Goal: Information Seeking & Learning: Learn about a topic

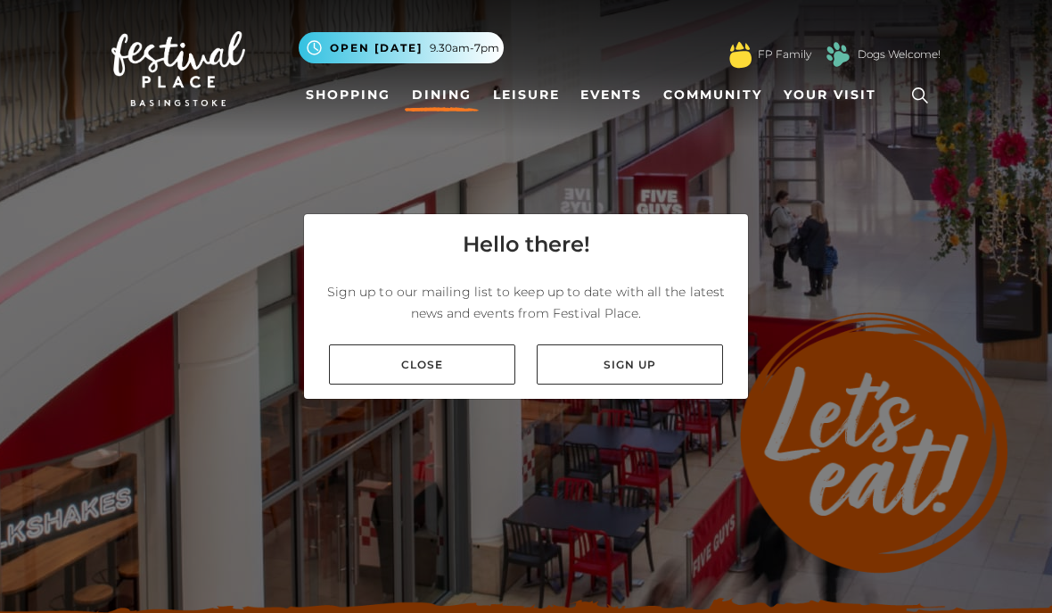
click at [458, 384] on link "Close" at bounding box center [422, 364] width 186 height 40
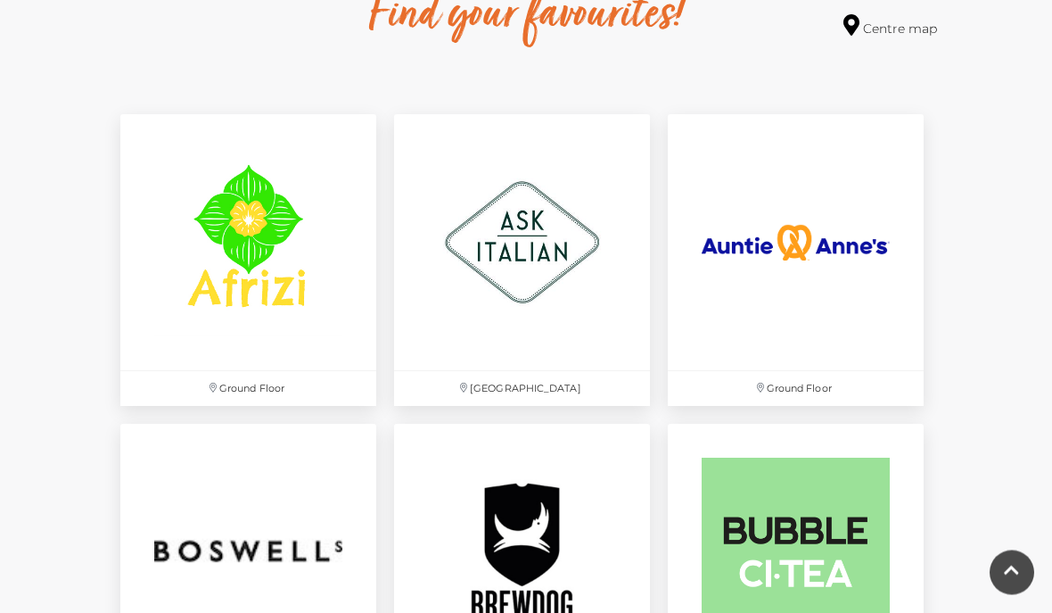
scroll to position [1071, 0]
click at [839, 250] on img at bounding box center [796, 242] width 256 height 256
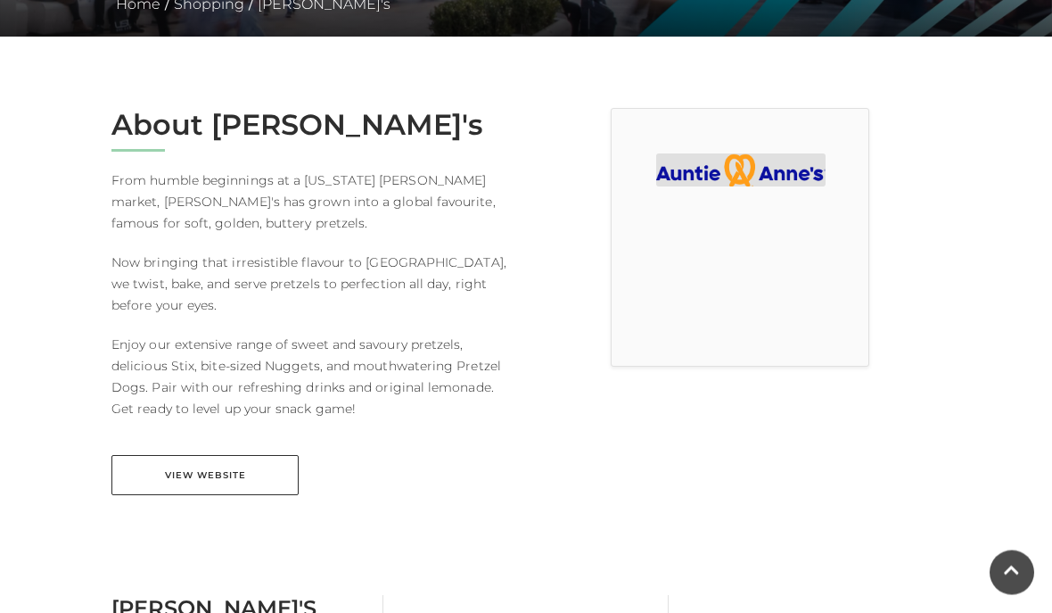
scroll to position [376, 0]
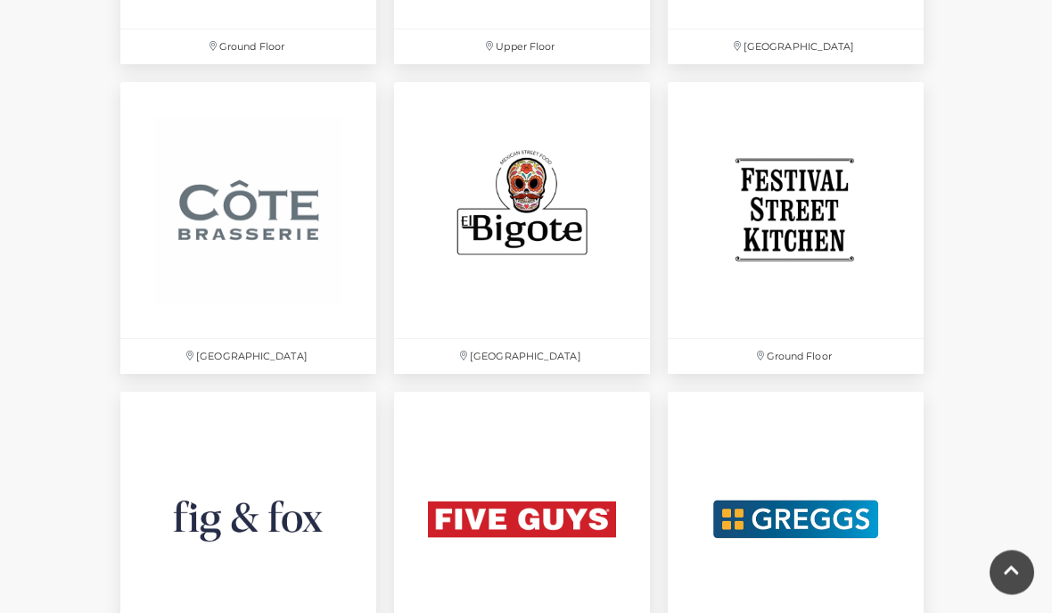
scroll to position [2651, 0]
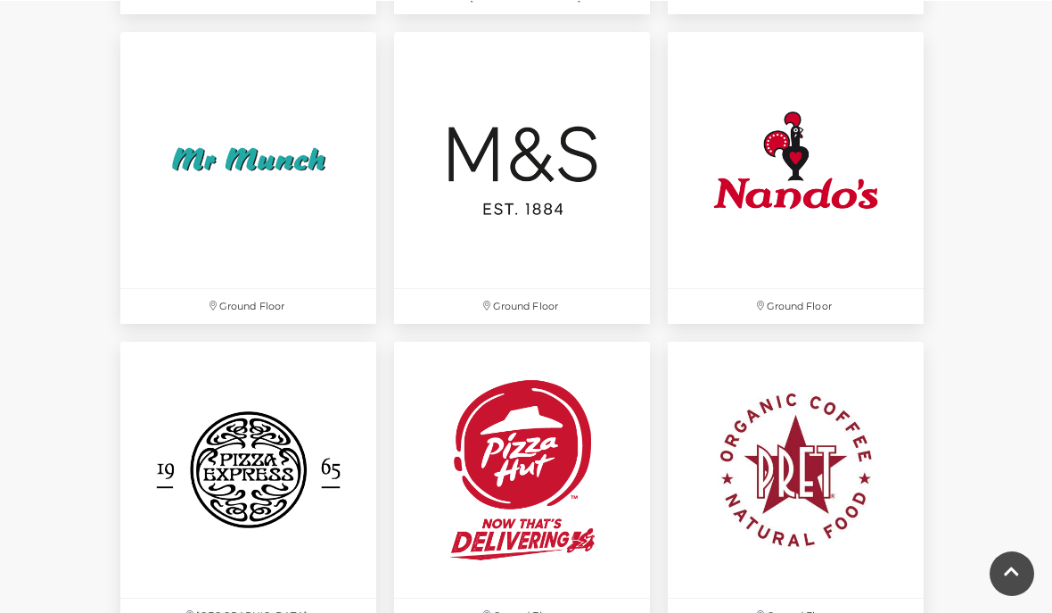
scroll to position [3937, 0]
click at [517, 597] on img at bounding box center [522, 470] width 256 height 256
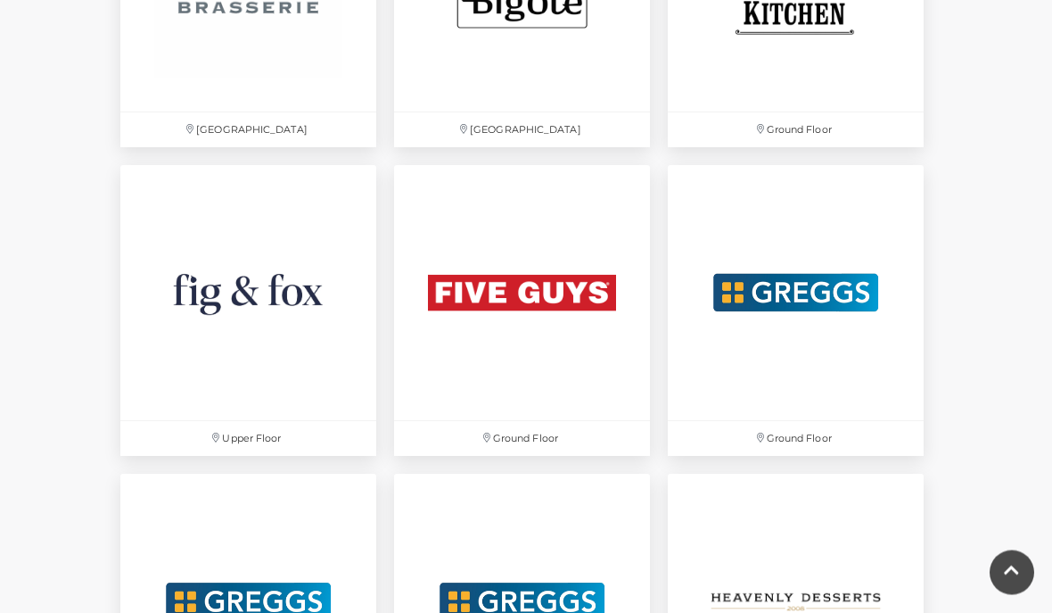
scroll to position [2877, 0]
click at [208, 292] on img at bounding box center [248, 293] width 256 height 256
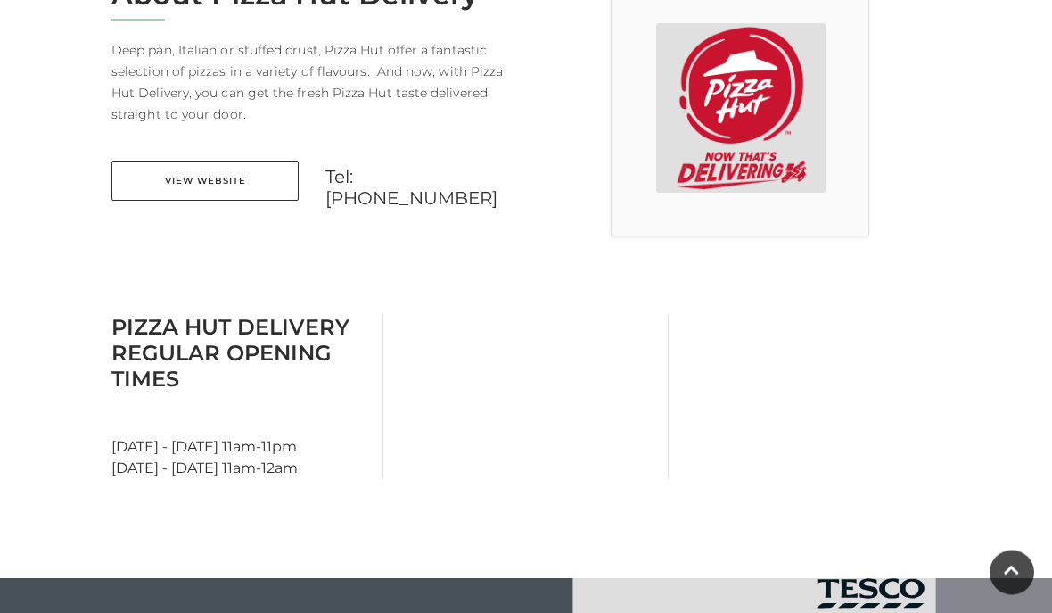
scroll to position [540, 0]
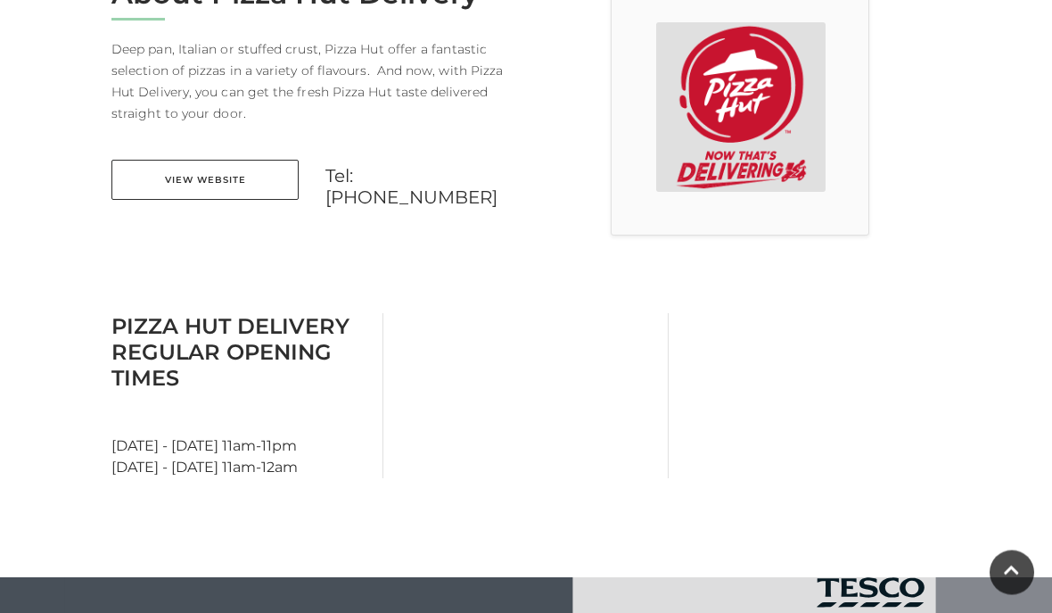
click at [194, 169] on link "View Website" at bounding box center [204, 181] width 187 height 40
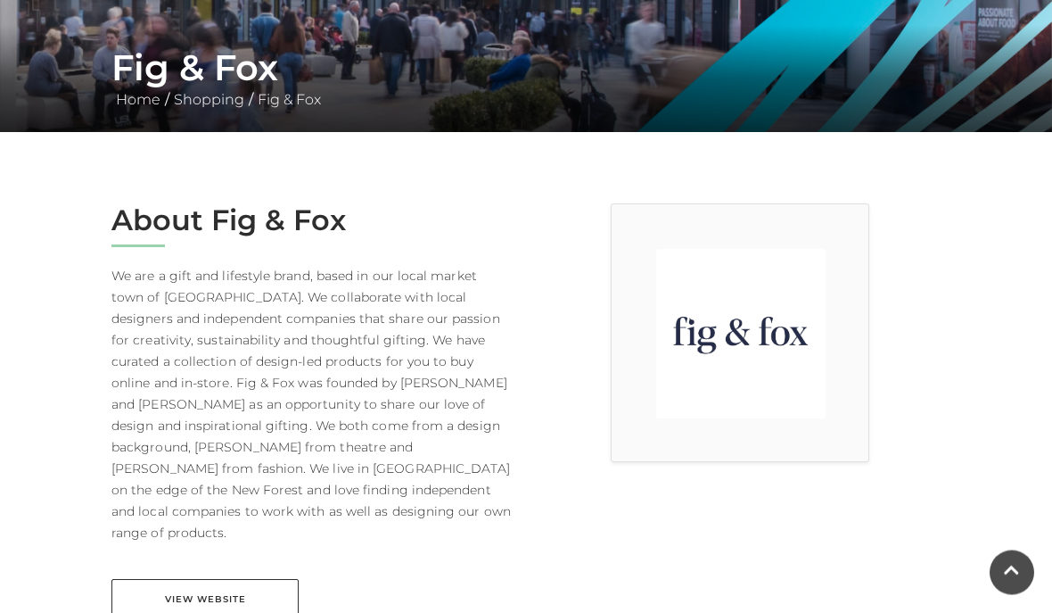
scroll to position [317, 0]
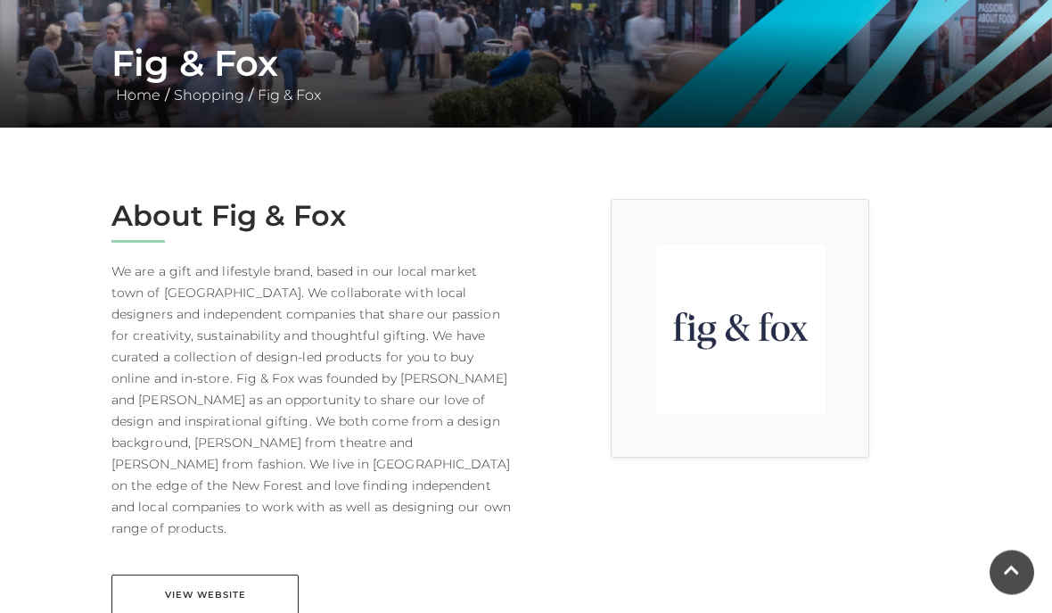
click at [188, 547] on div "About Fig & Fox We are a gift and lifestyle brand, based in our local market to…" at bounding box center [312, 419] width 428 height 438
click at [168, 574] on link "View Website" at bounding box center [204, 594] width 187 height 40
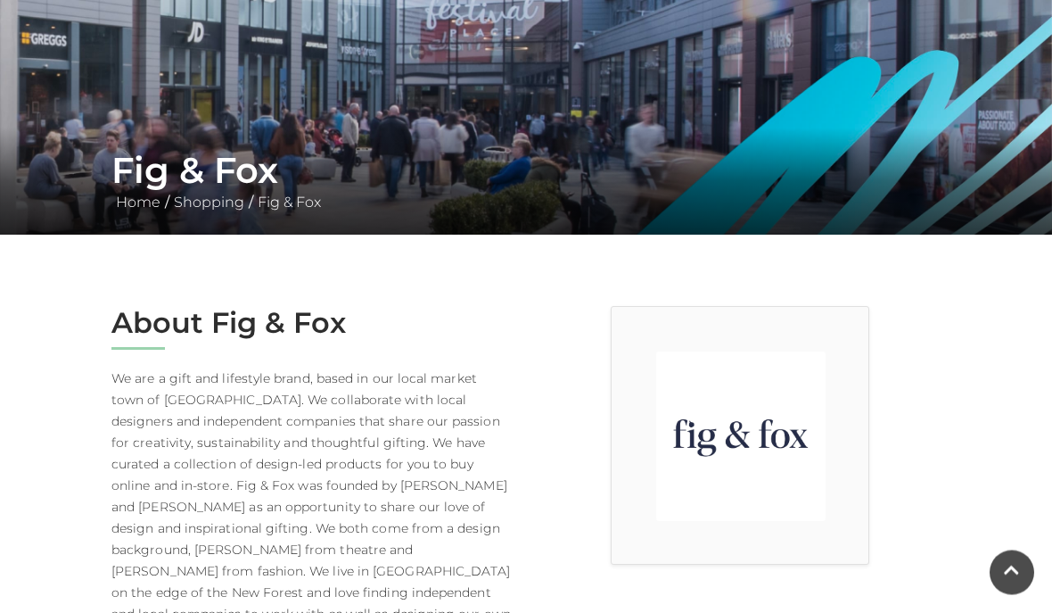
scroll to position [0, 0]
